Goal: Find contact information: Find contact information

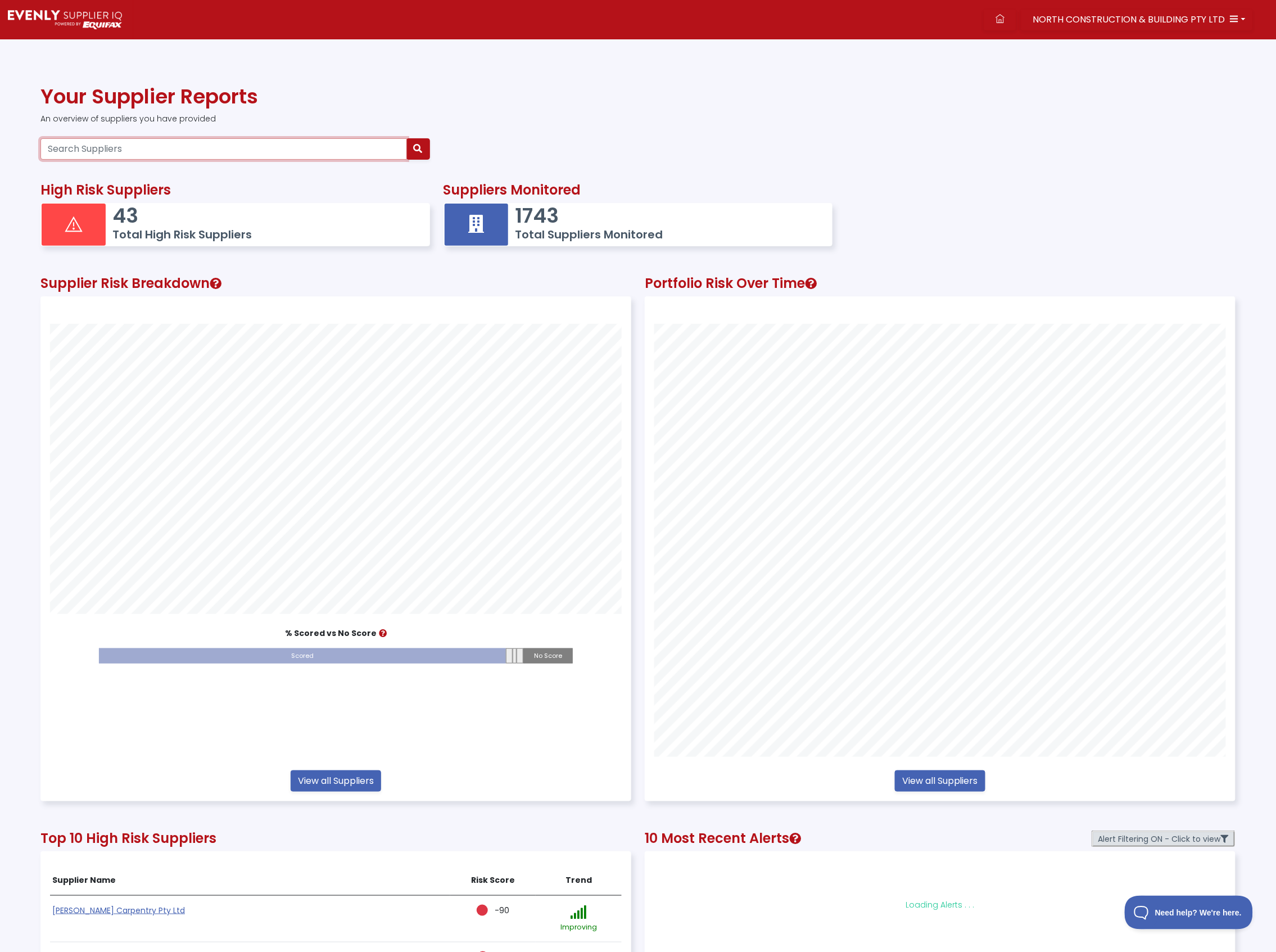
click at [151, 153] on input "Search Suppliers" at bounding box center [224, 149] width 367 height 22
type input "jat"
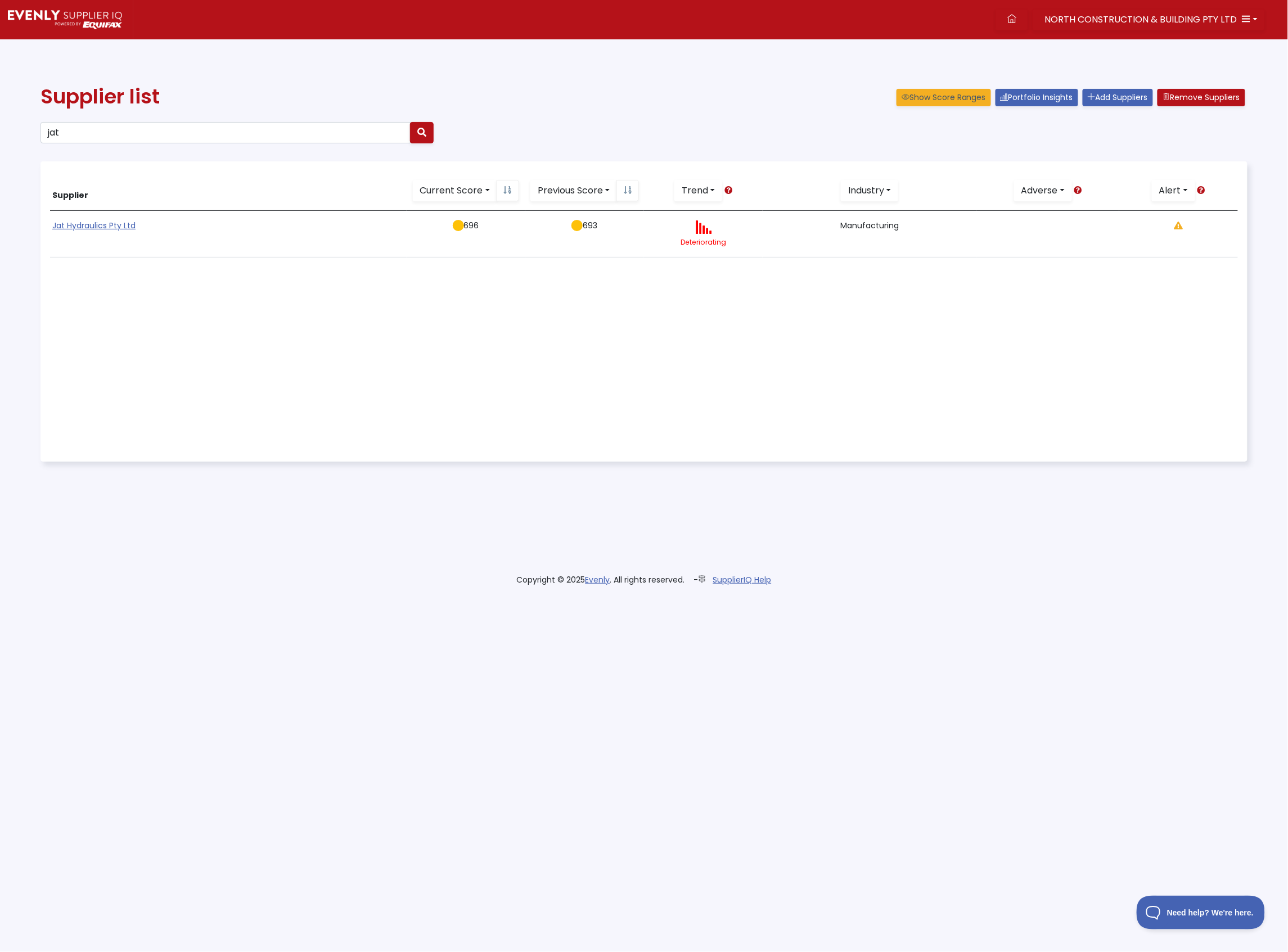
click at [107, 226] on link "Jat Hydraulics Pty Ltd" at bounding box center [93, 226] width 83 height 11
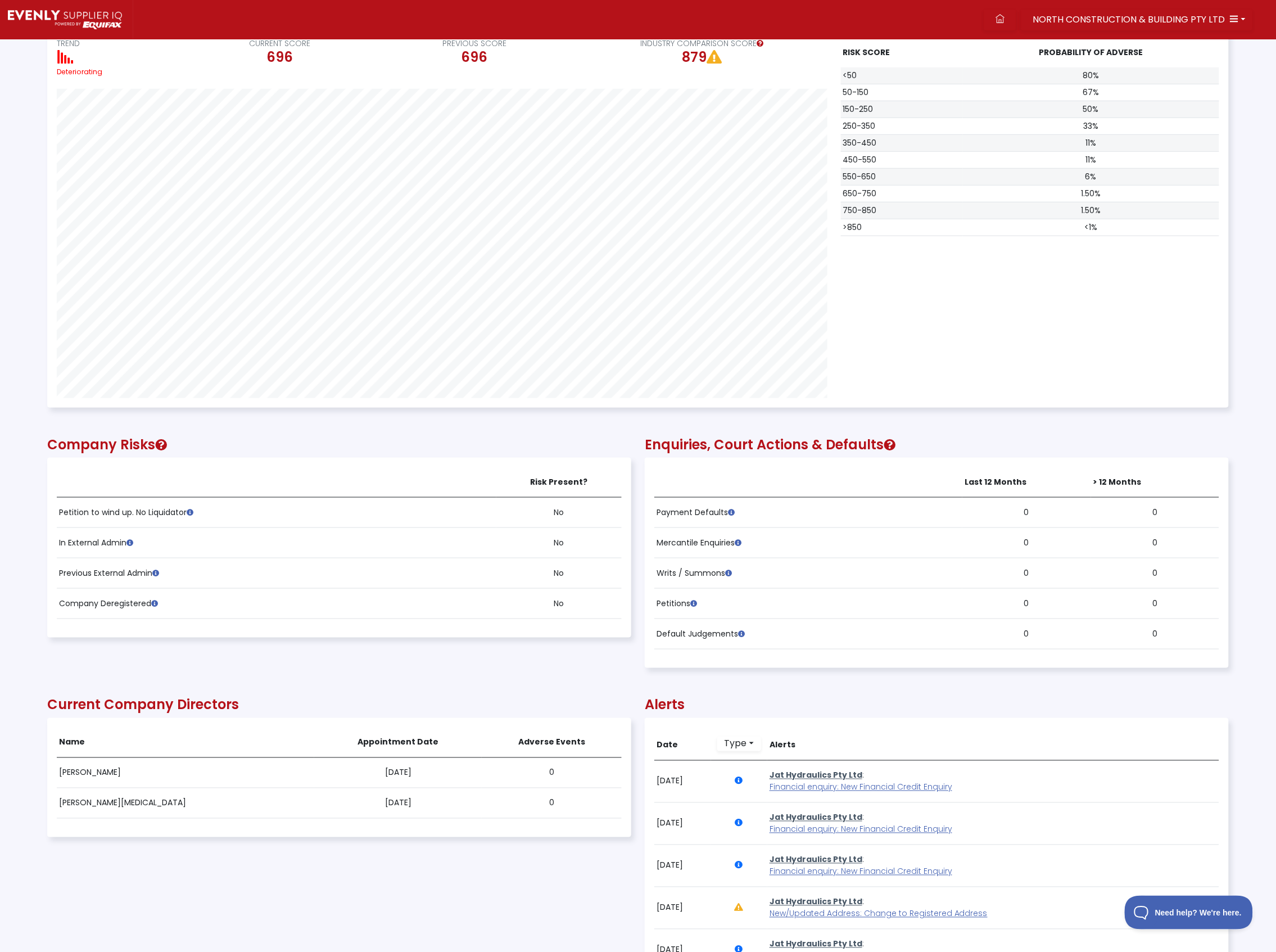
scroll to position [374, 0]
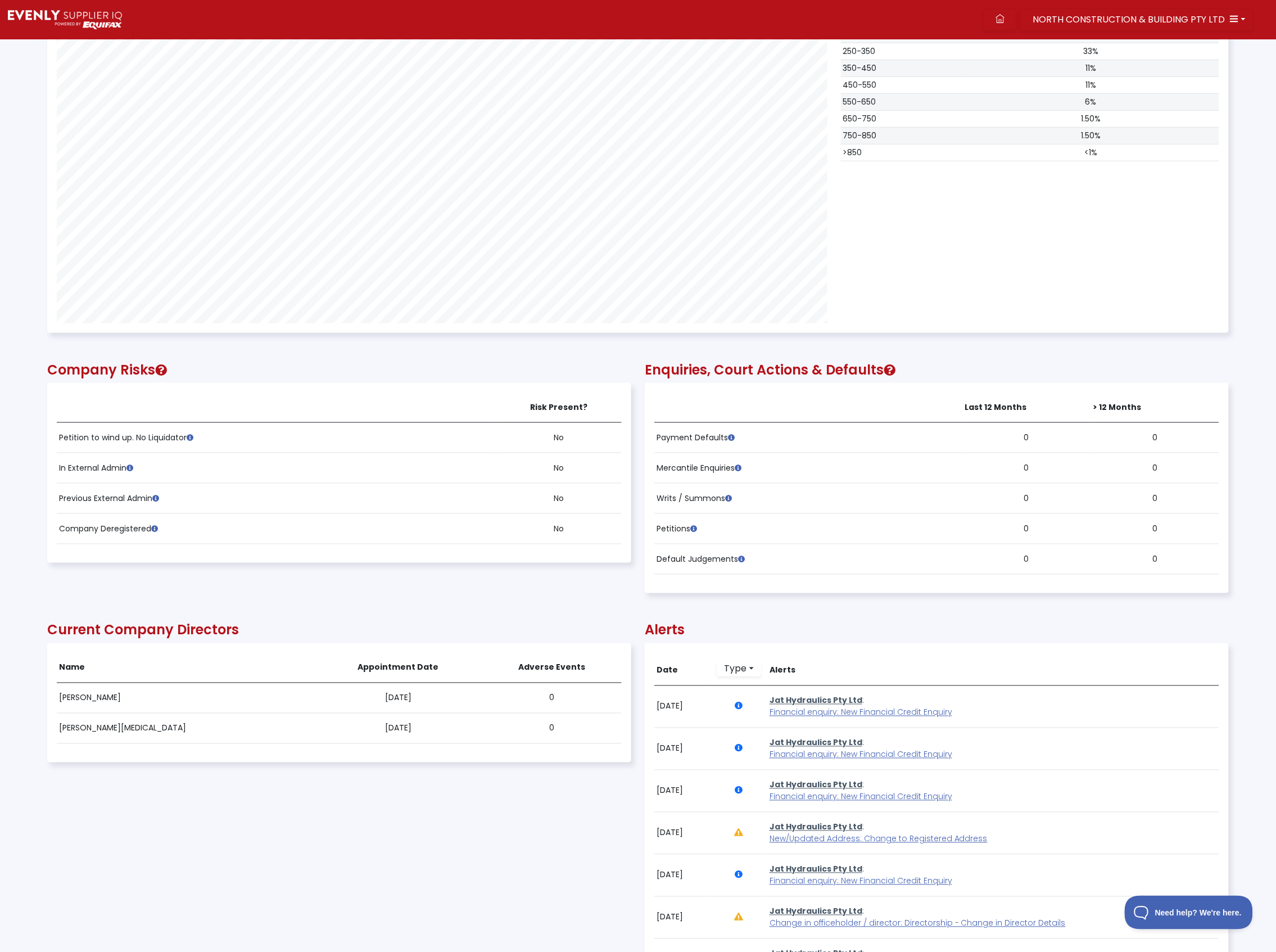
click at [821, 715] on span "Financial enquiry: New Financial Credit Enquiry" at bounding box center [861, 712] width 183 height 11
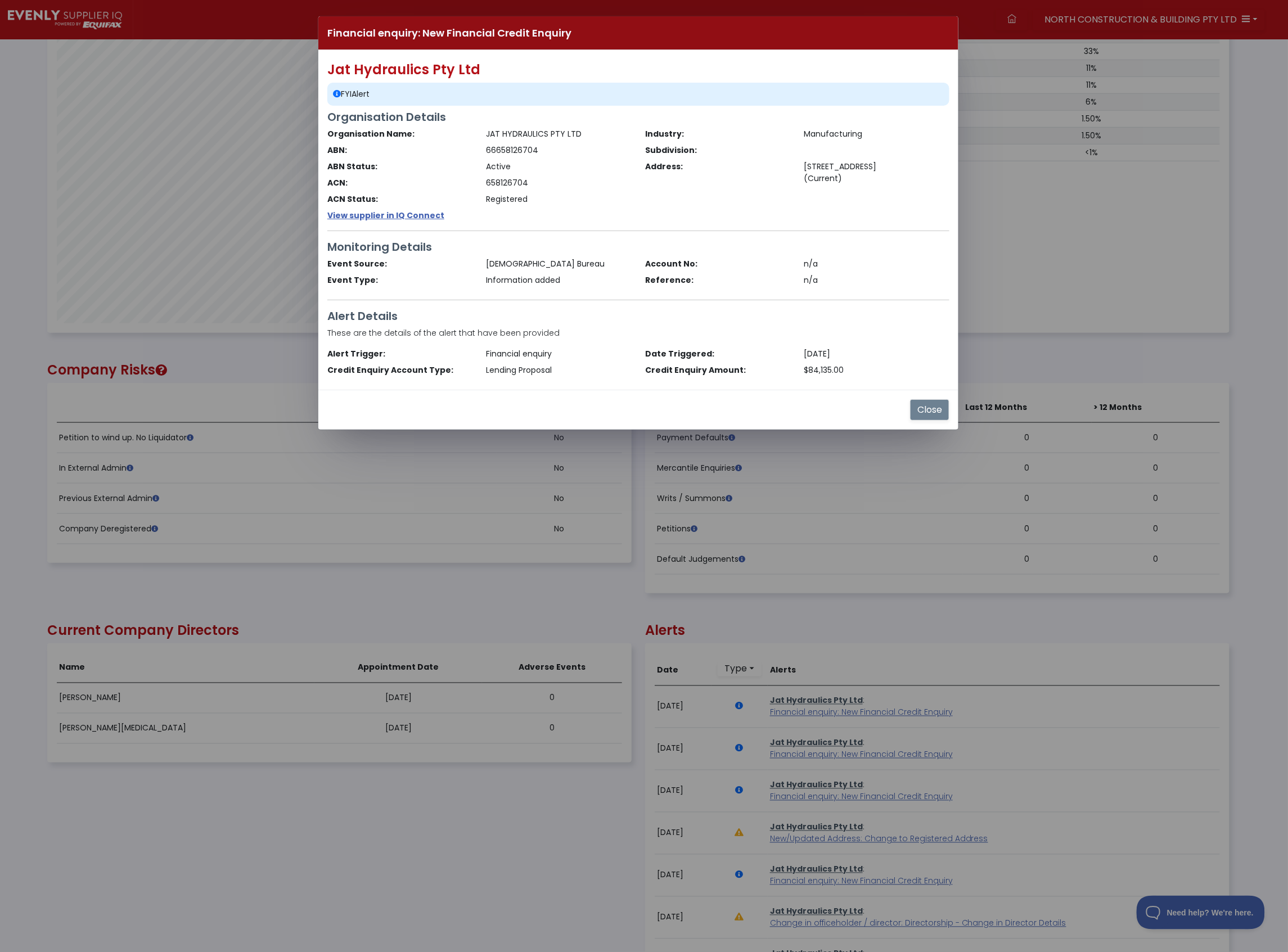
click at [919, 412] on button "Close" at bounding box center [930, 410] width 39 height 22
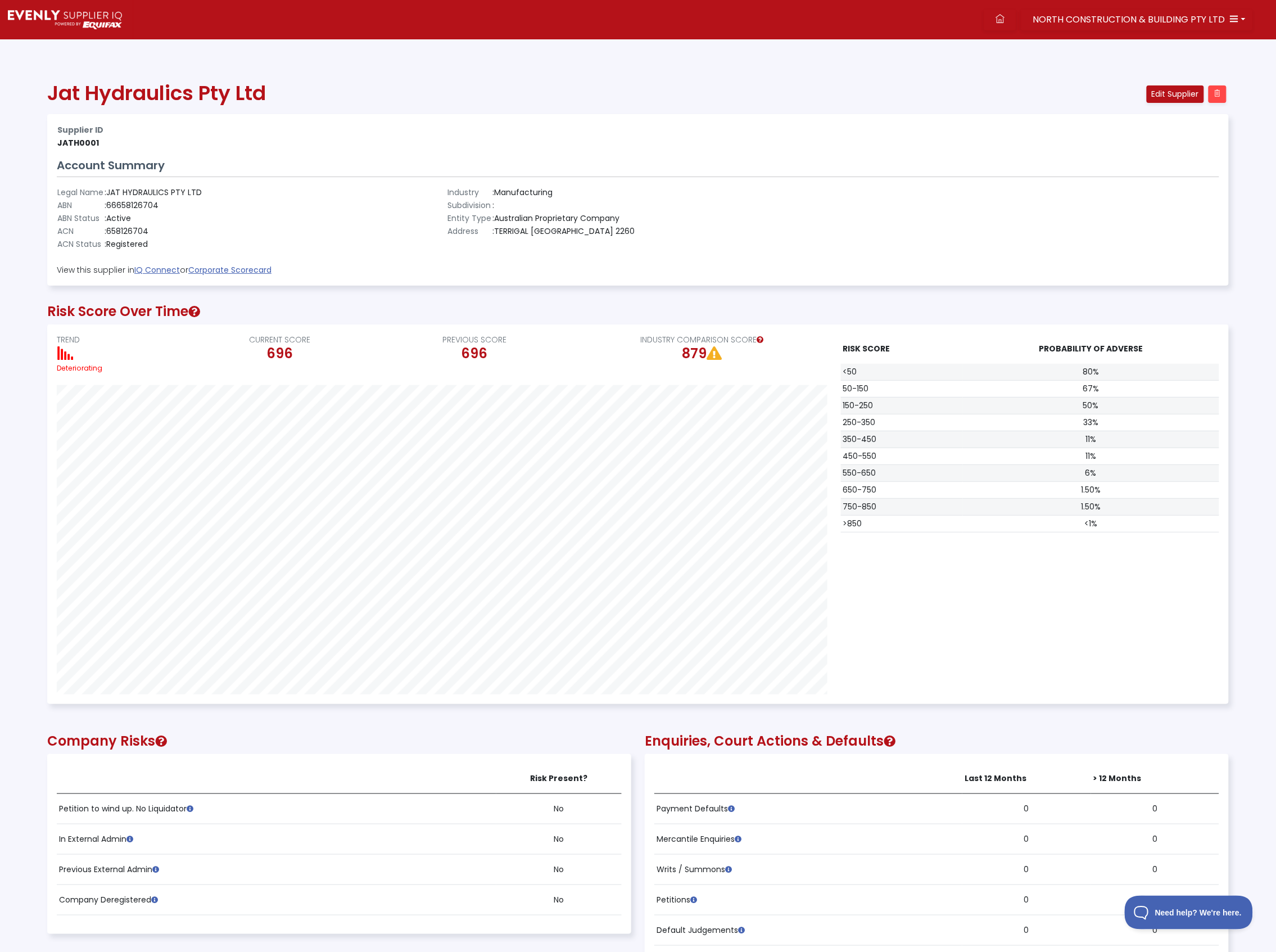
scroll to position [0, 0]
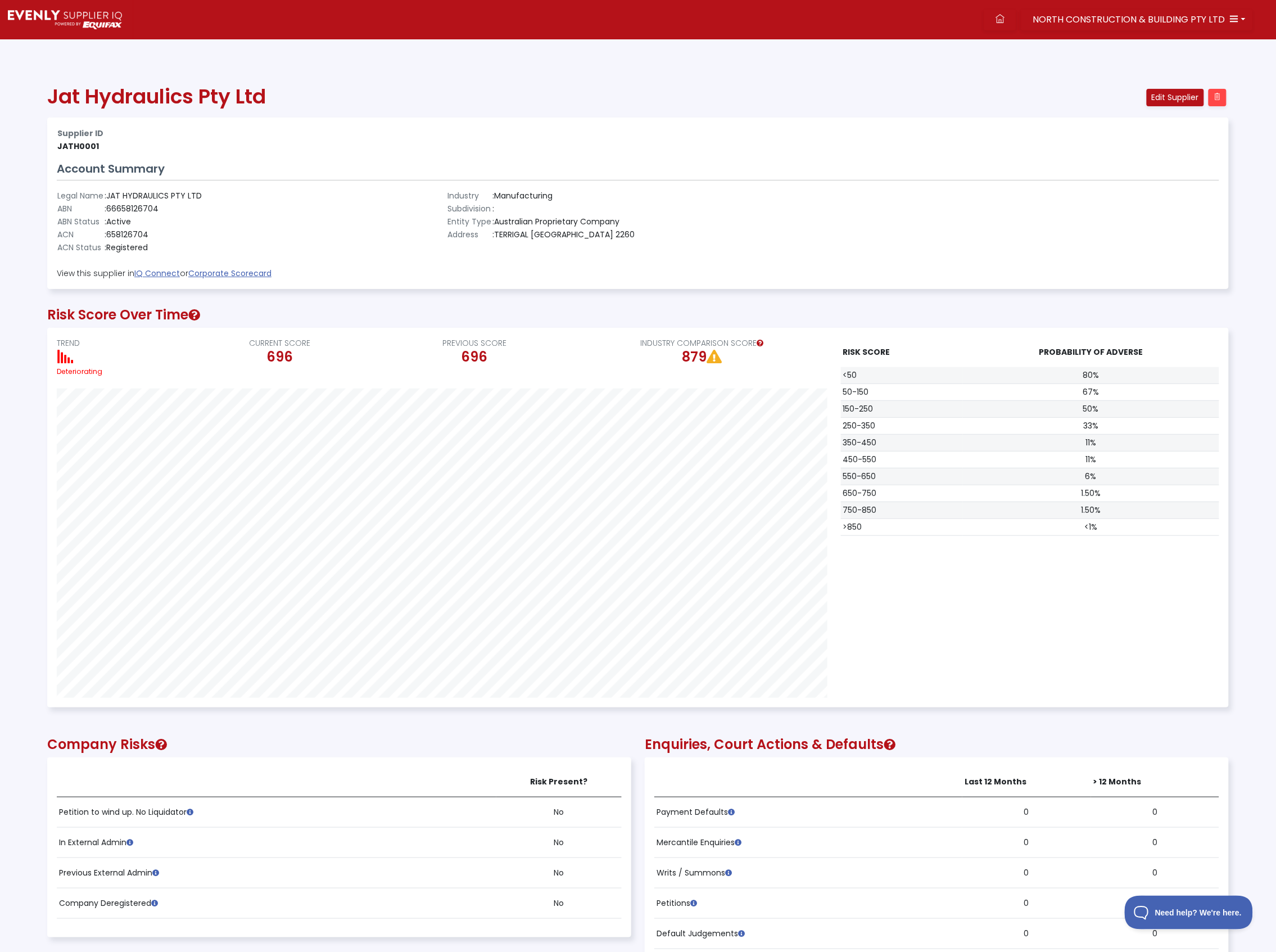
click at [167, 208] on td ": 66658126704" at bounding box center [153, 209] width 98 height 13
drag, startPoint x: 163, startPoint y: 207, endPoint x: 112, endPoint y: 210, distance: 51.1
click at [112, 210] on td ": 66658126704" at bounding box center [153, 209] width 98 height 13
copy td "66658126704"
